Goal: Ask a question

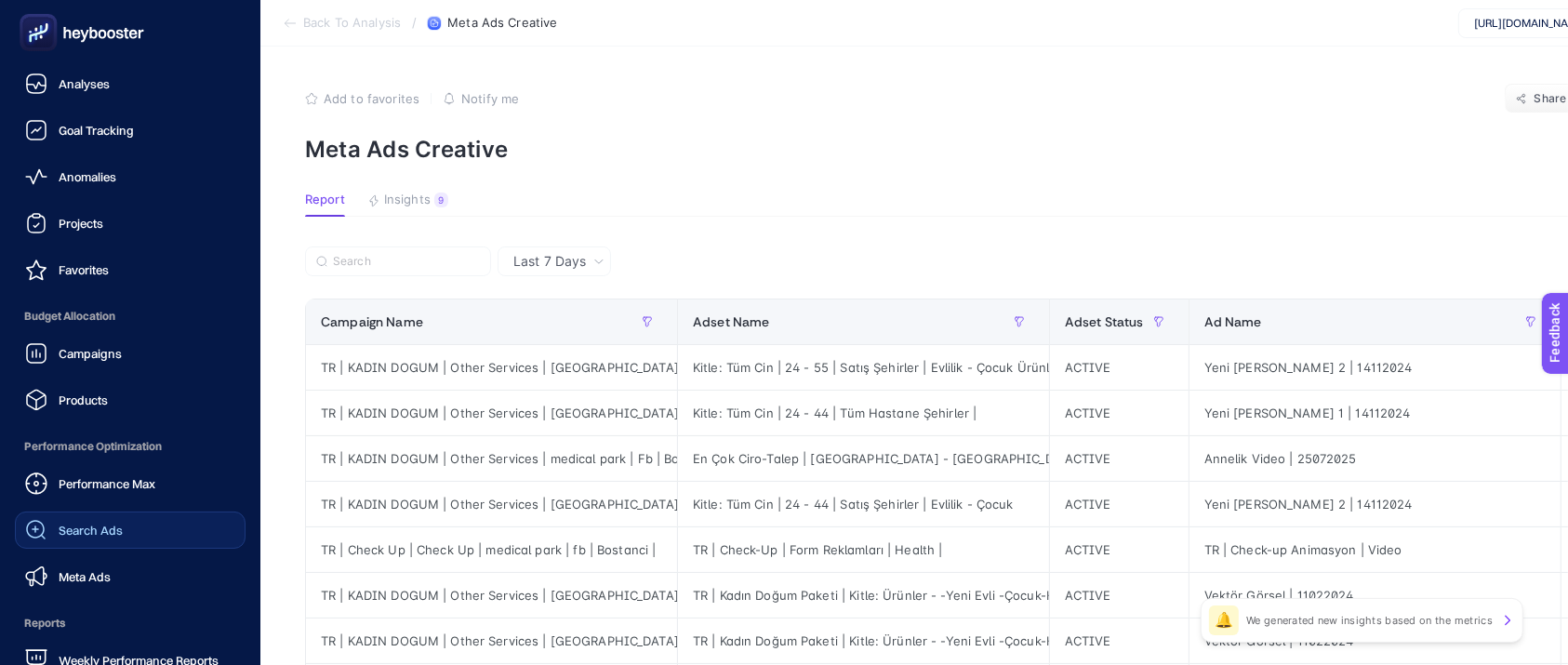
click at [128, 518] on link "Search Ads" at bounding box center [129, 531] width 230 height 38
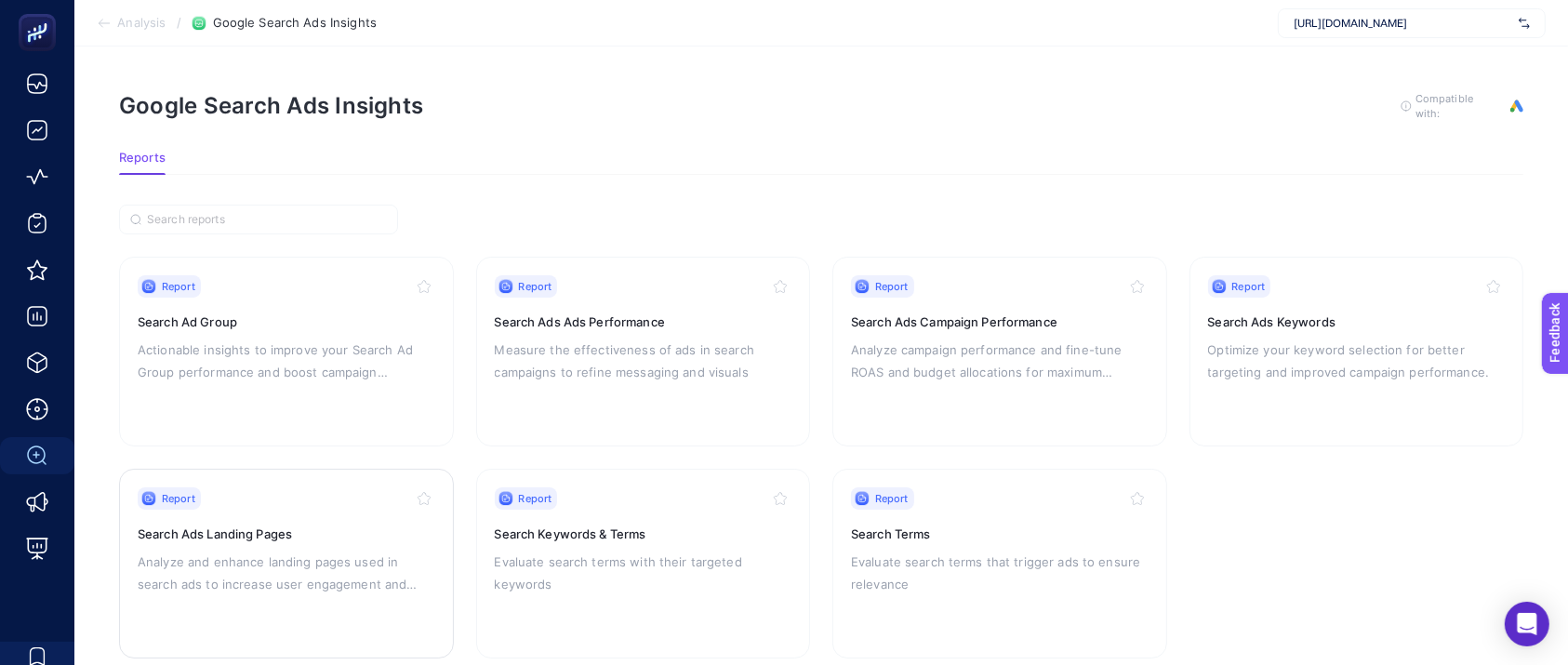
click at [325, 576] on p "Analyze and enhance landing pages used in search ads to increase user engagemen…" at bounding box center [286, 572] width 297 height 44
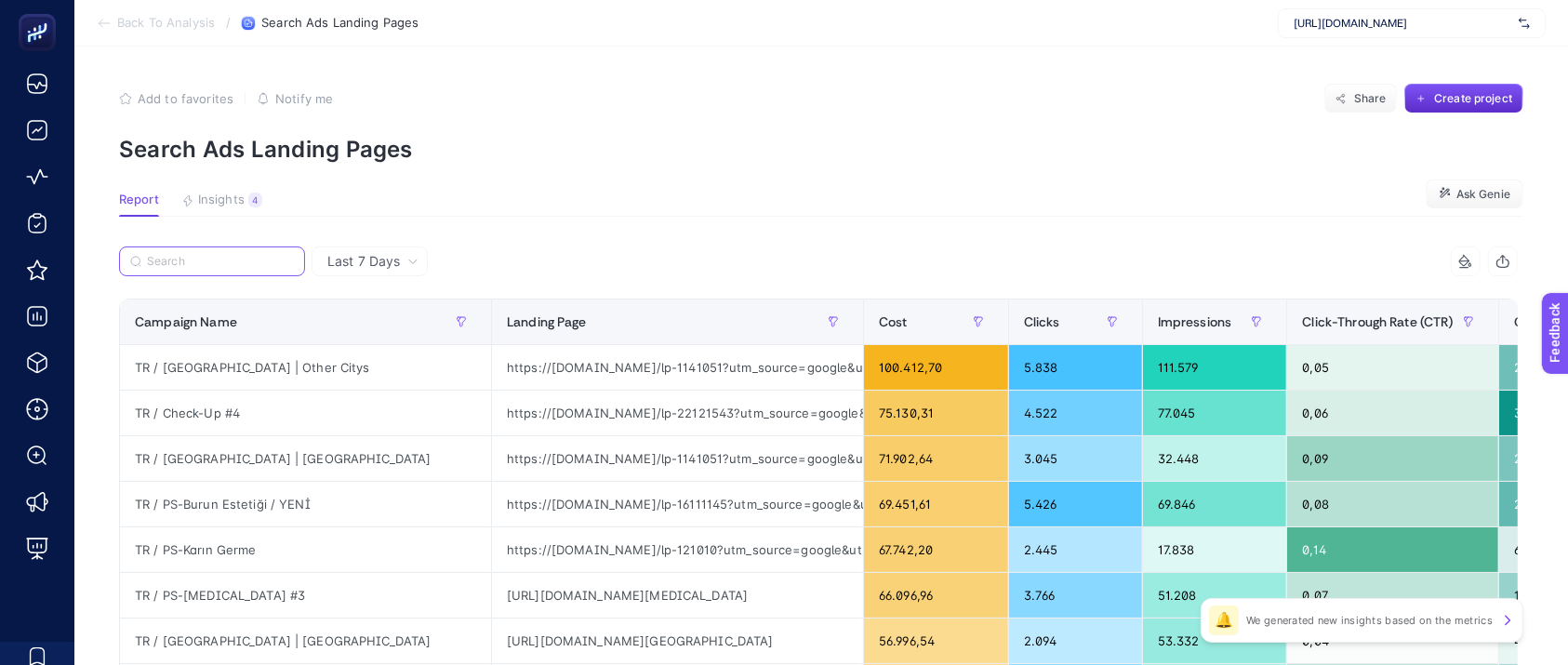
click at [276, 262] on input "Search" at bounding box center [220, 262] width 147 height 14
type input "l"
click at [1491, 198] on span "Ask Genie" at bounding box center [1483, 194] width 54 height 15
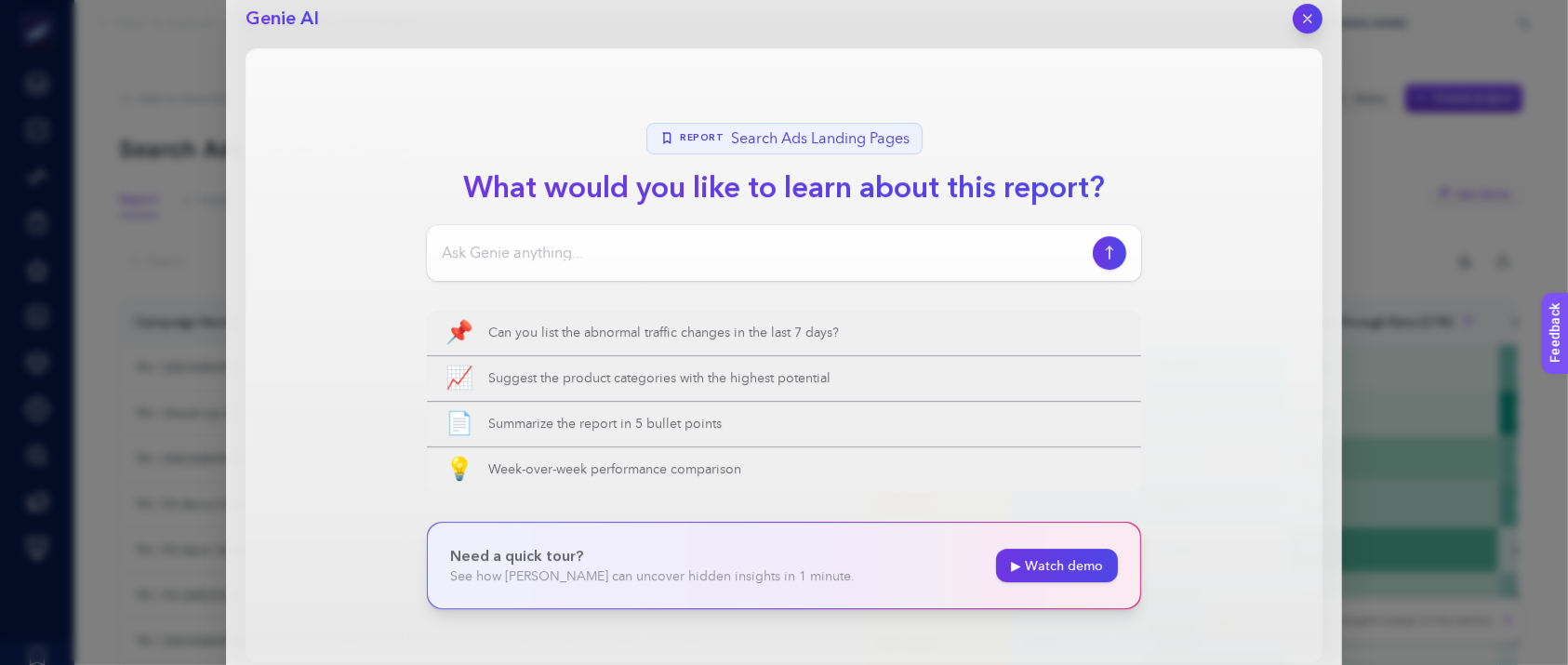
click at [701, 242] on input at bounding box center [763, 253] width 643 height 23
type input "bana yönlendirme url'inde lp geçen sayfaları çıkartabilir misin?"
click at [1115, 259] on icon "button" at bounding box center [1110, 252] width 20 height 15
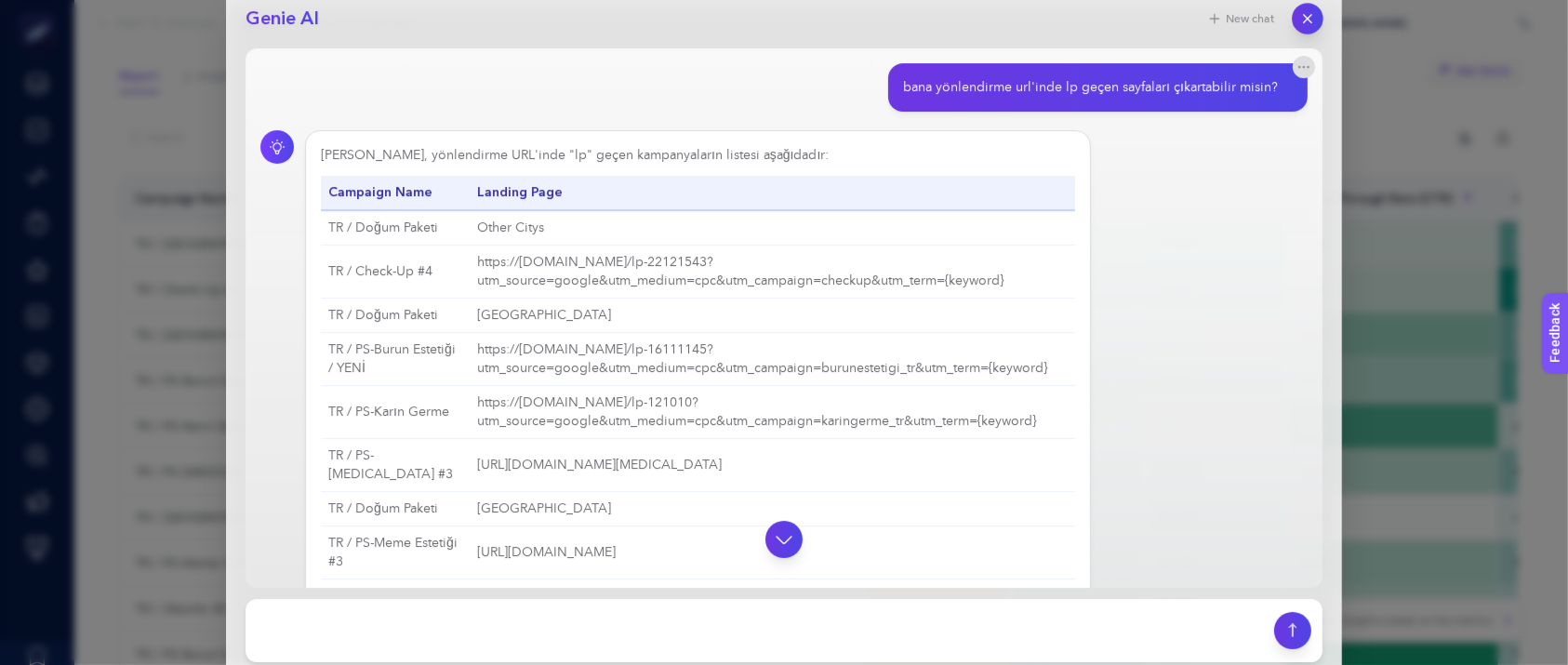
click at [1304, 17] on icon "button" at bounding box center [1308, 18] width 16 height 16
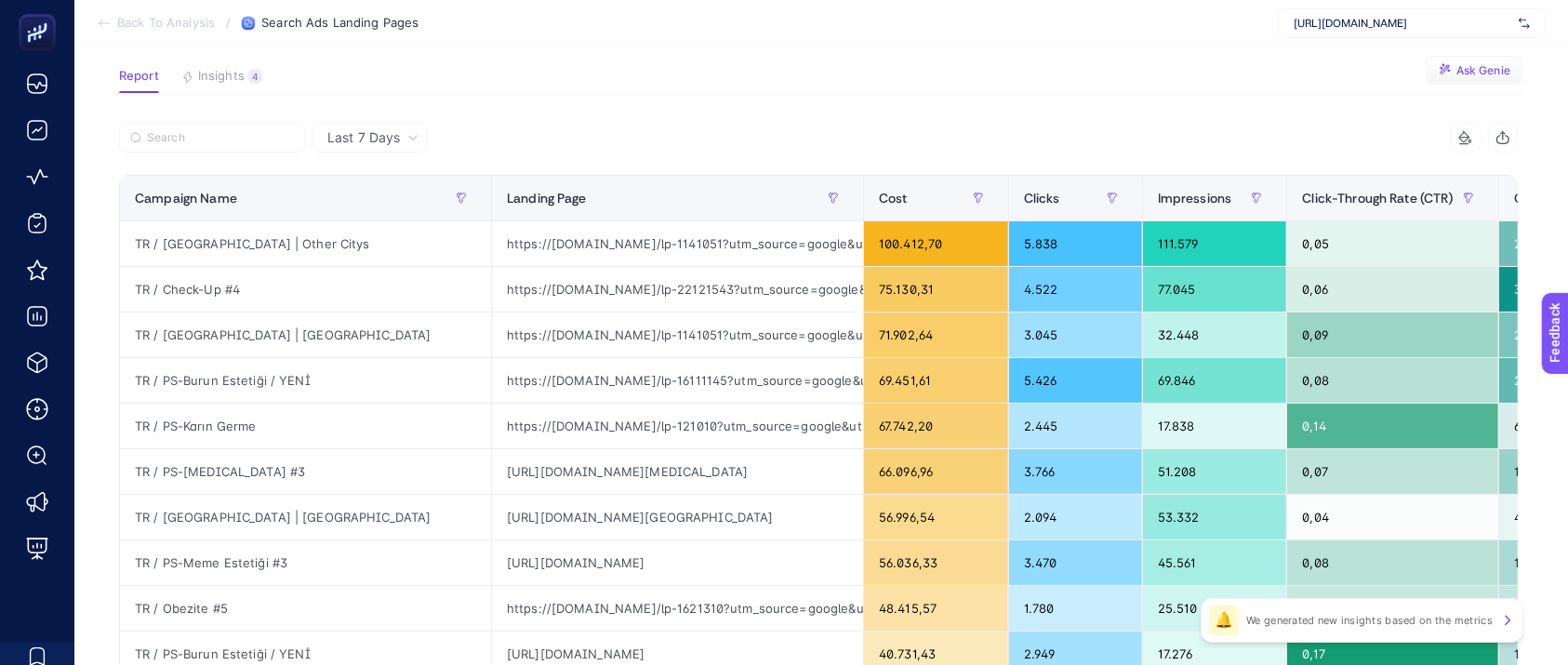
click at [1510, 138] on icon "button" at bounding box center [1502, 137] width 15 height 15
